Goal: Find specific page/section: Find specific page/section

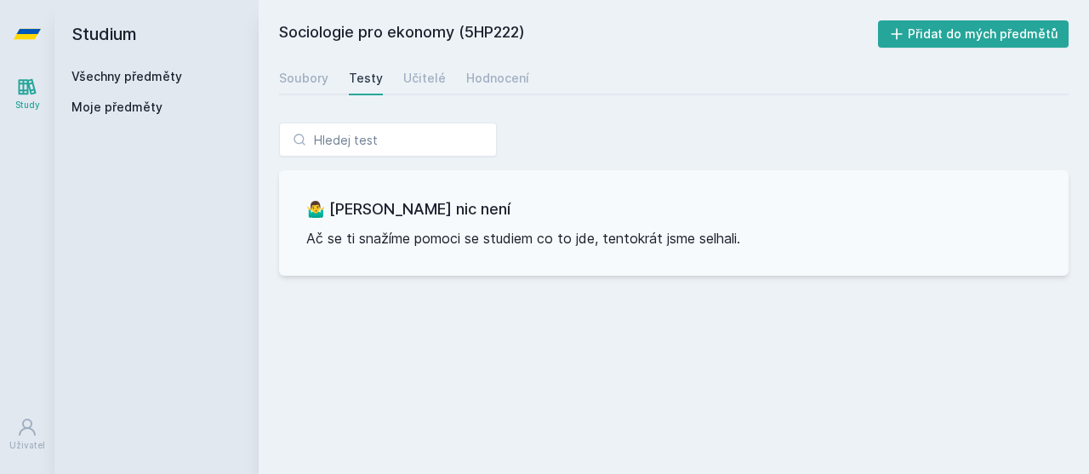
click at [157, 94] on div "Všechny předměty Moje předměty" at bounding box center [156, 95] width 170 height 54
click at [171, 80] on link "Všechny předměty" at bounding box center [126, 76] width 111 height 14
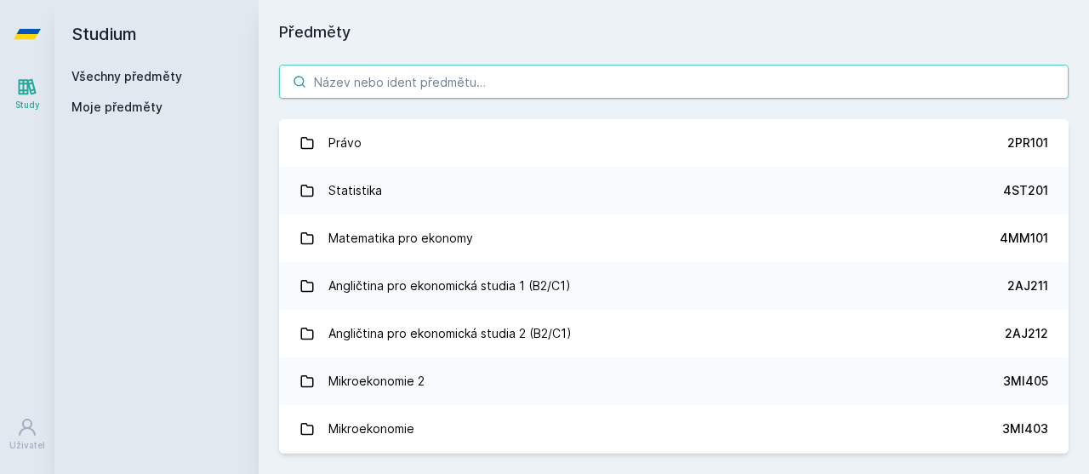
click at [420, 85] on input "search" at bounding box center [674, 82] width 790 height 34
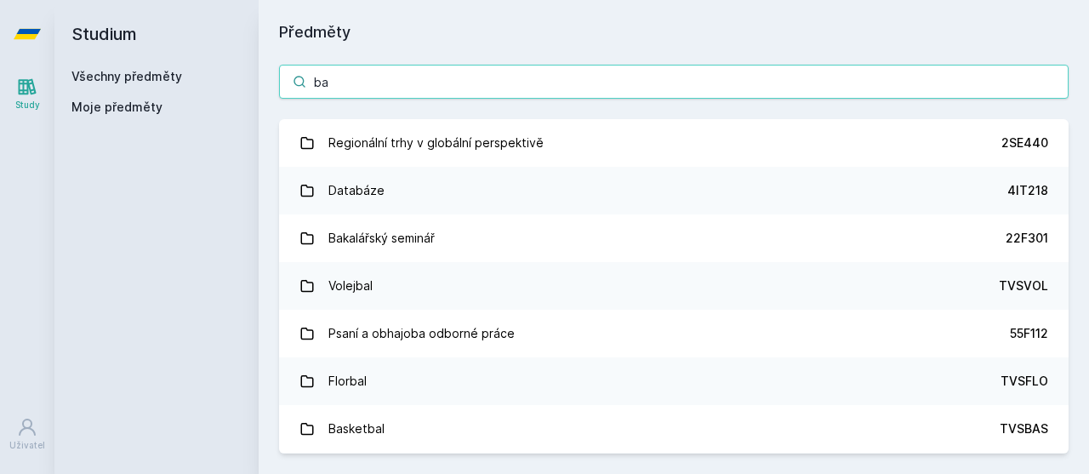
type input "ban"
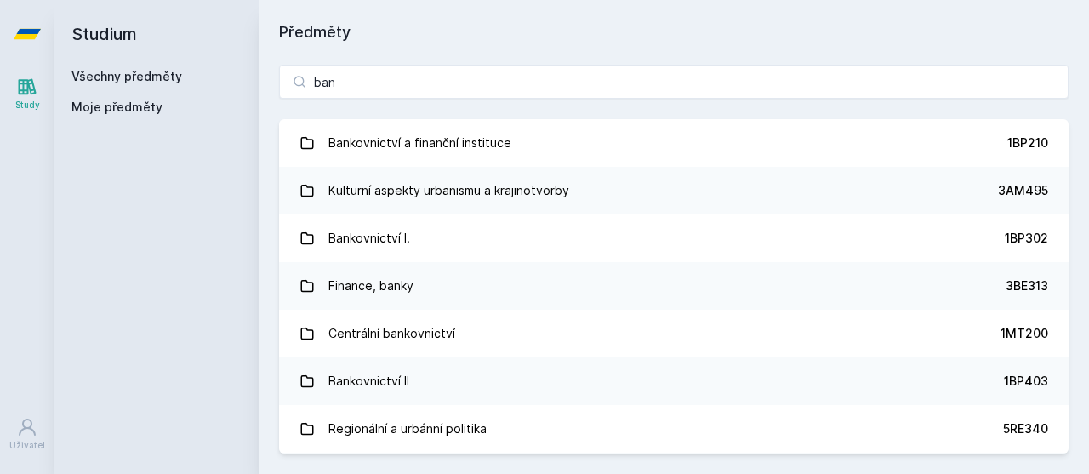
click at [688, 140] on link "Bankovnictví a finanční instituce 1BP210" at bounding box center [674, 143] width 790 height 48
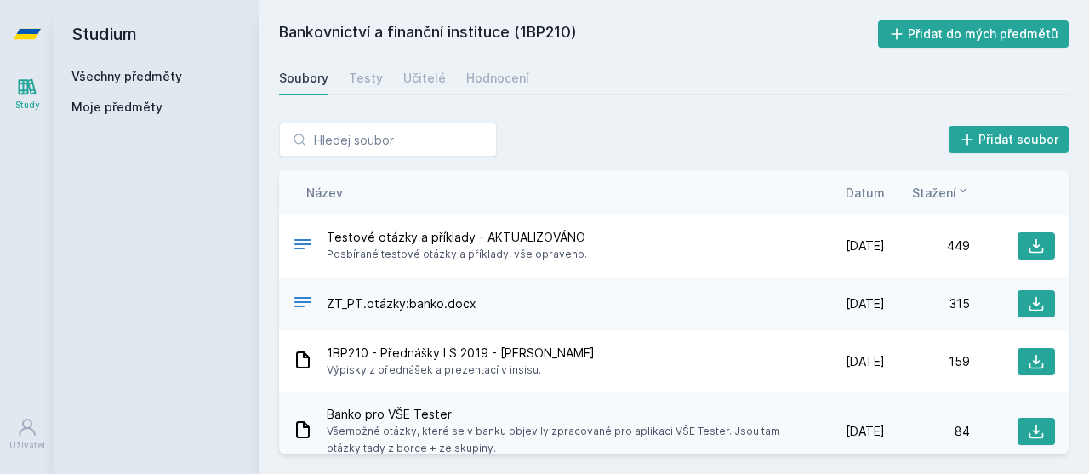
click at [1028, 366] on icon at bounding box center [1036, 361] width 17 height 17
